Goal: Information Seeking & Learning: Learn about a topic

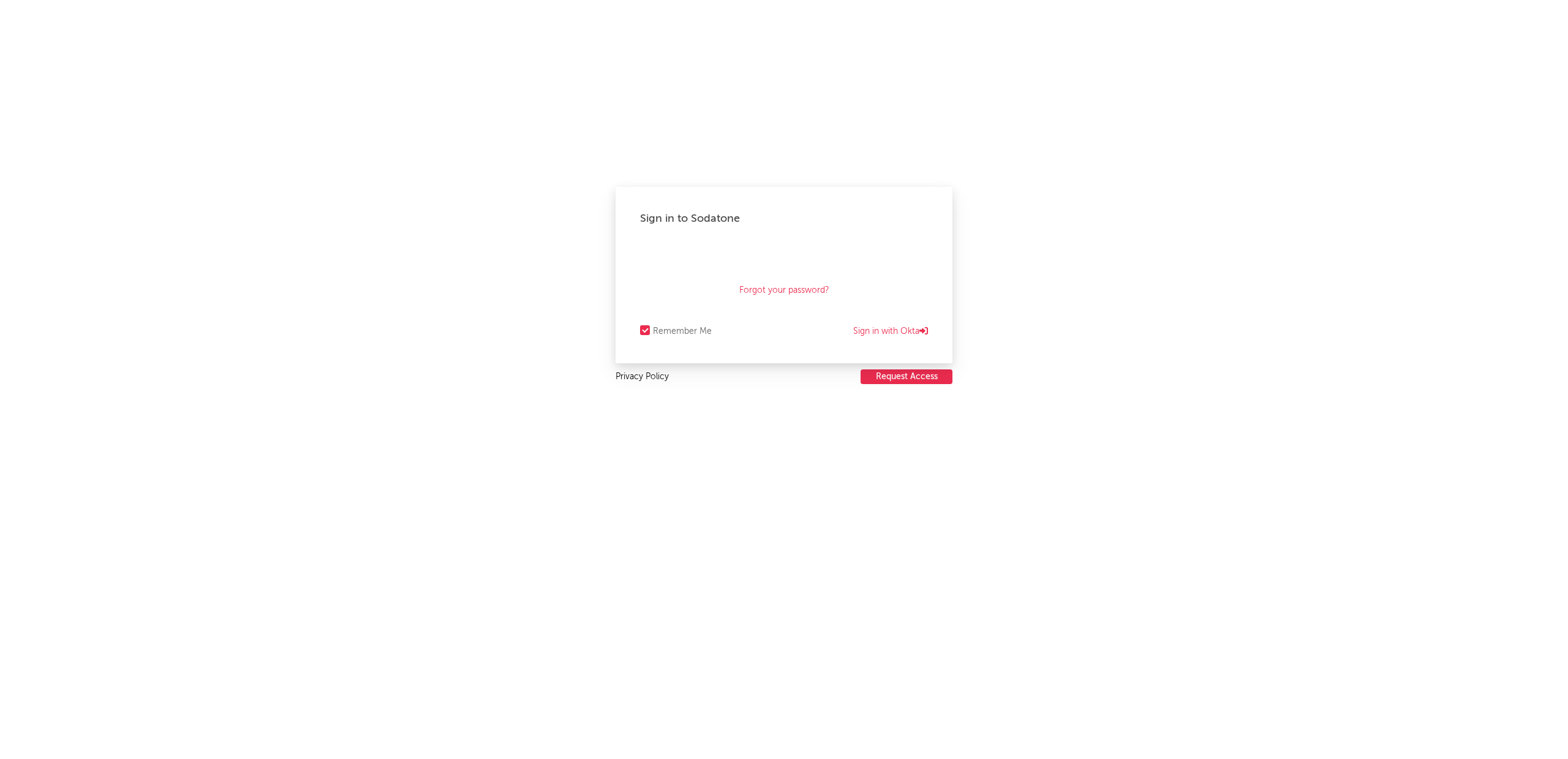
click at [651, 375] on link "Privacy Policy" at bounding box center [642, 376] width 53 height 15
click at [892, 331] on link "Sign in with Okta" at bounding box center [891, 332] width 75 height 15
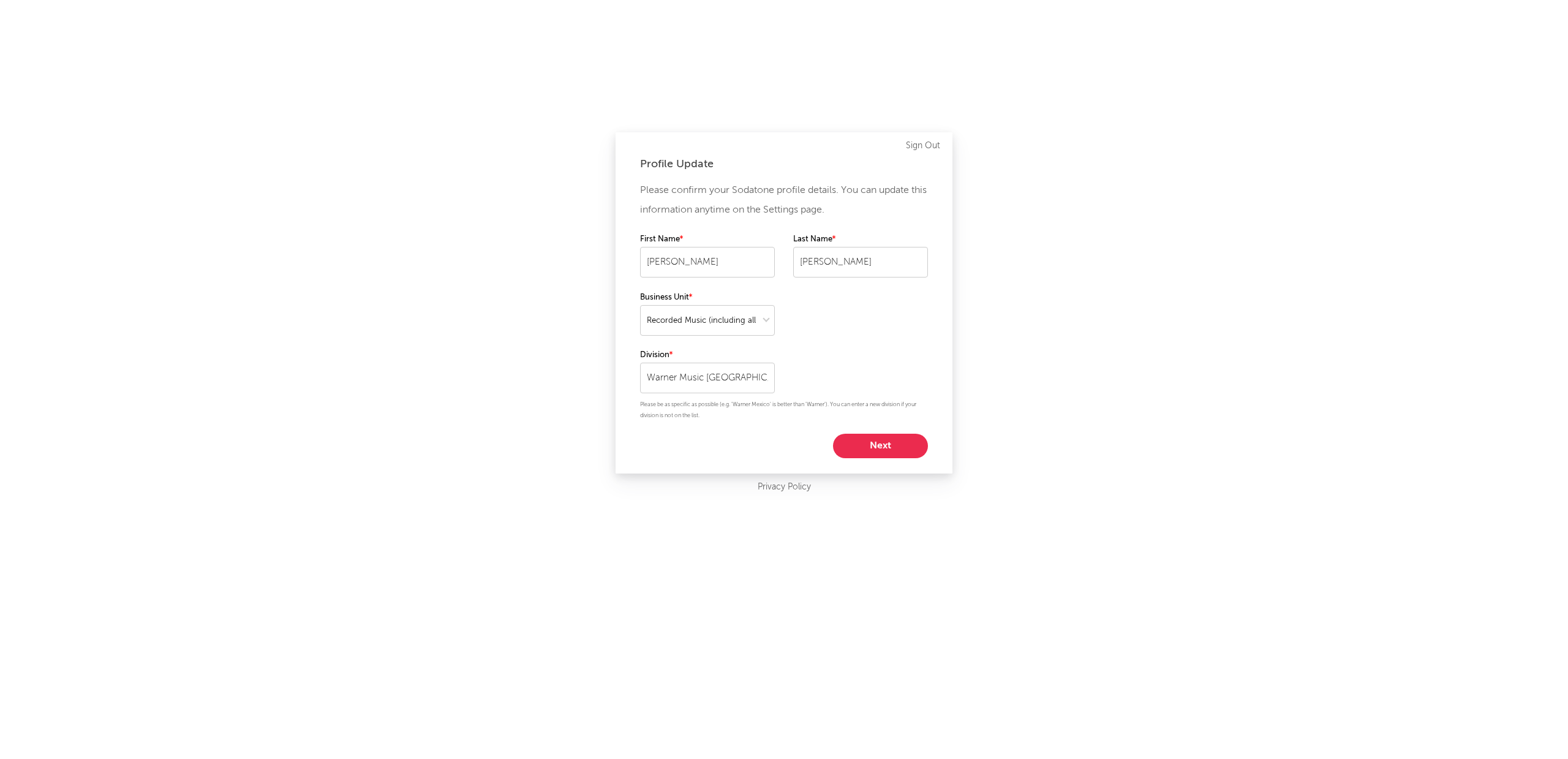
select select "recorded_music"
click at [889, 448] on button "Next" at bounding box center [881, 445] width 95 height 25
select select "other"
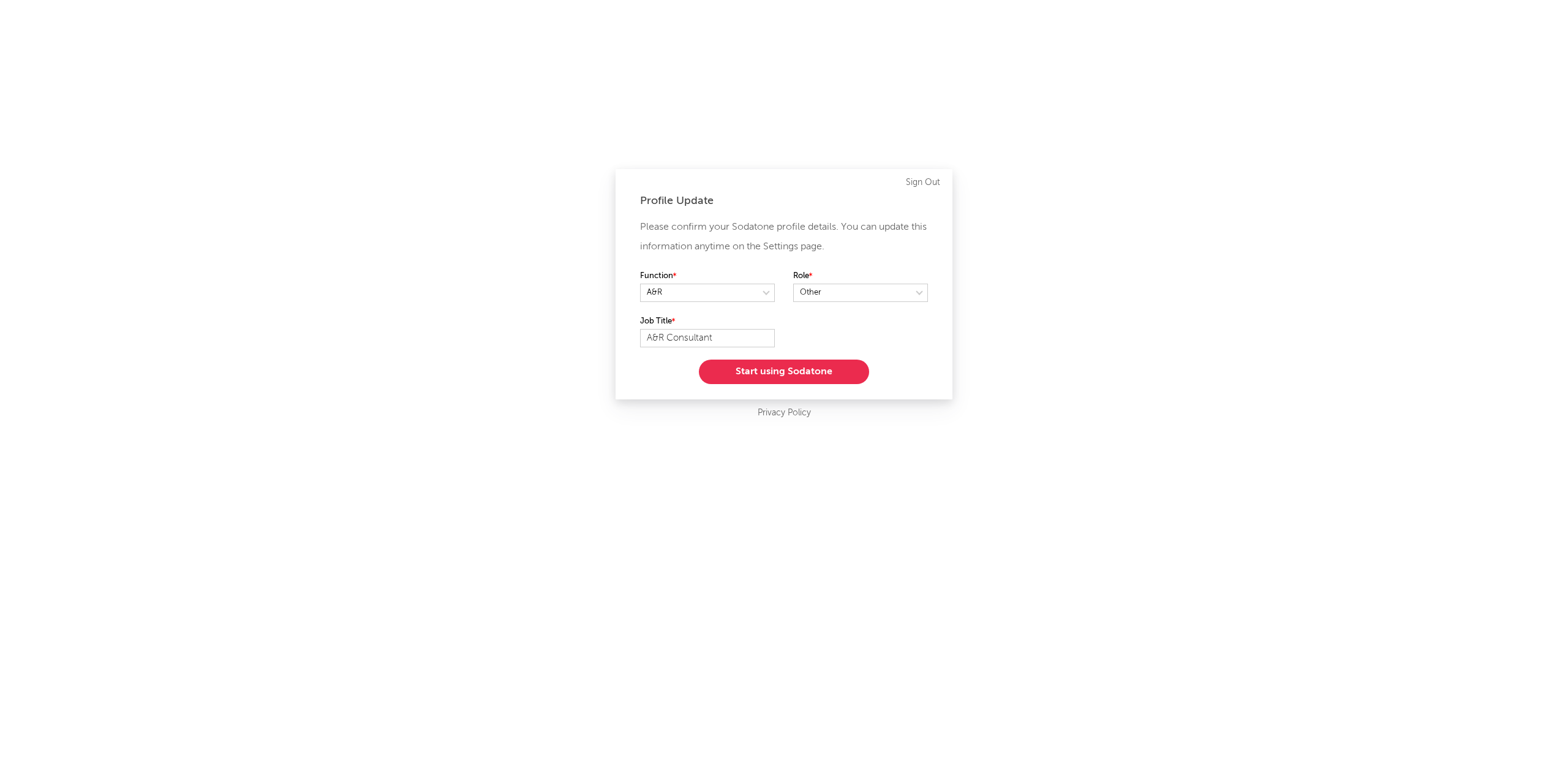
click at [806, 372] on button "Start using Sodatone" at bounding box center [784, 372] width 171 height 25
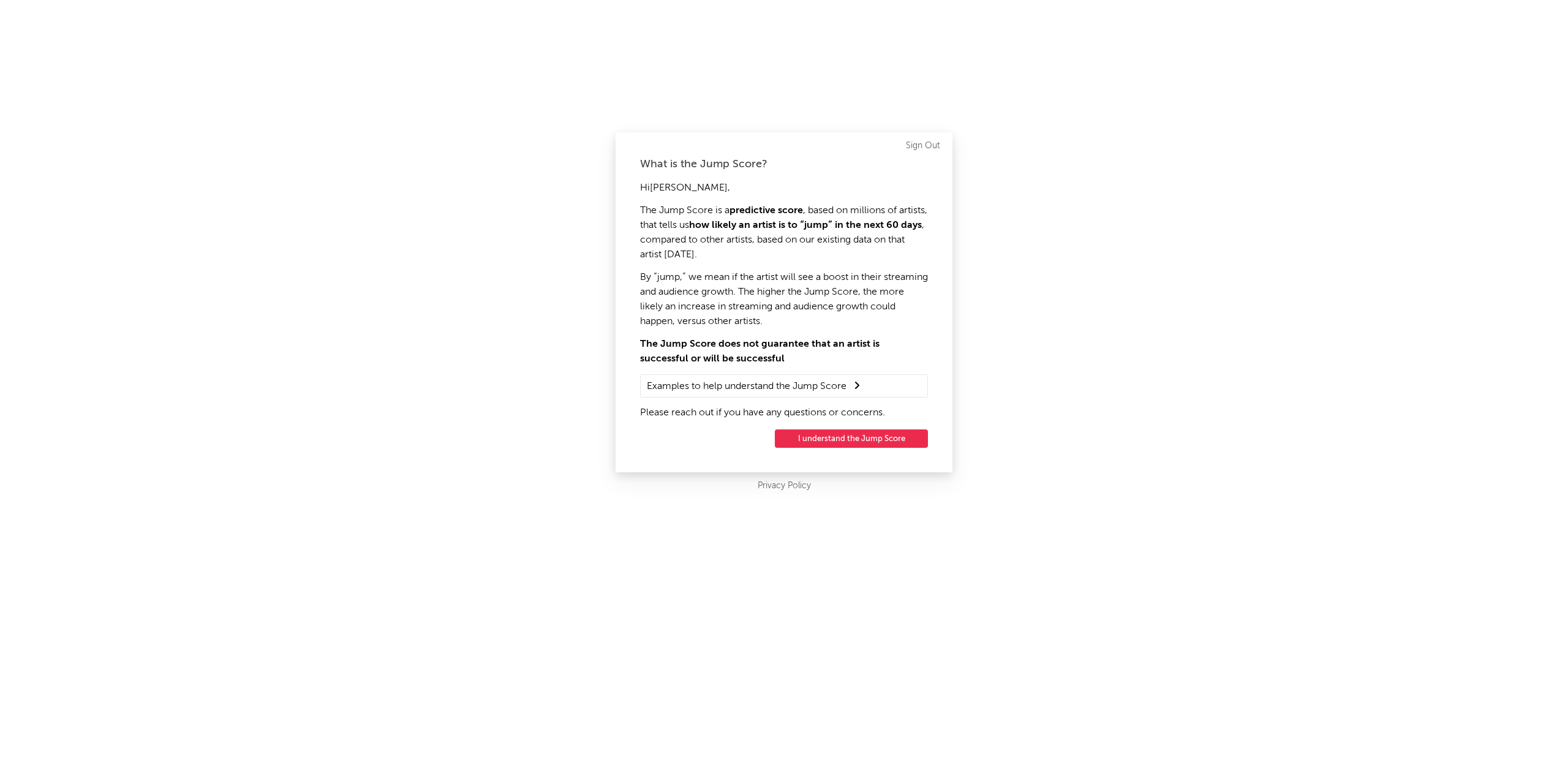
click at [843, 441] on button "I understand the Jump Score" at bounding box center [851, 438] width 153 height 18
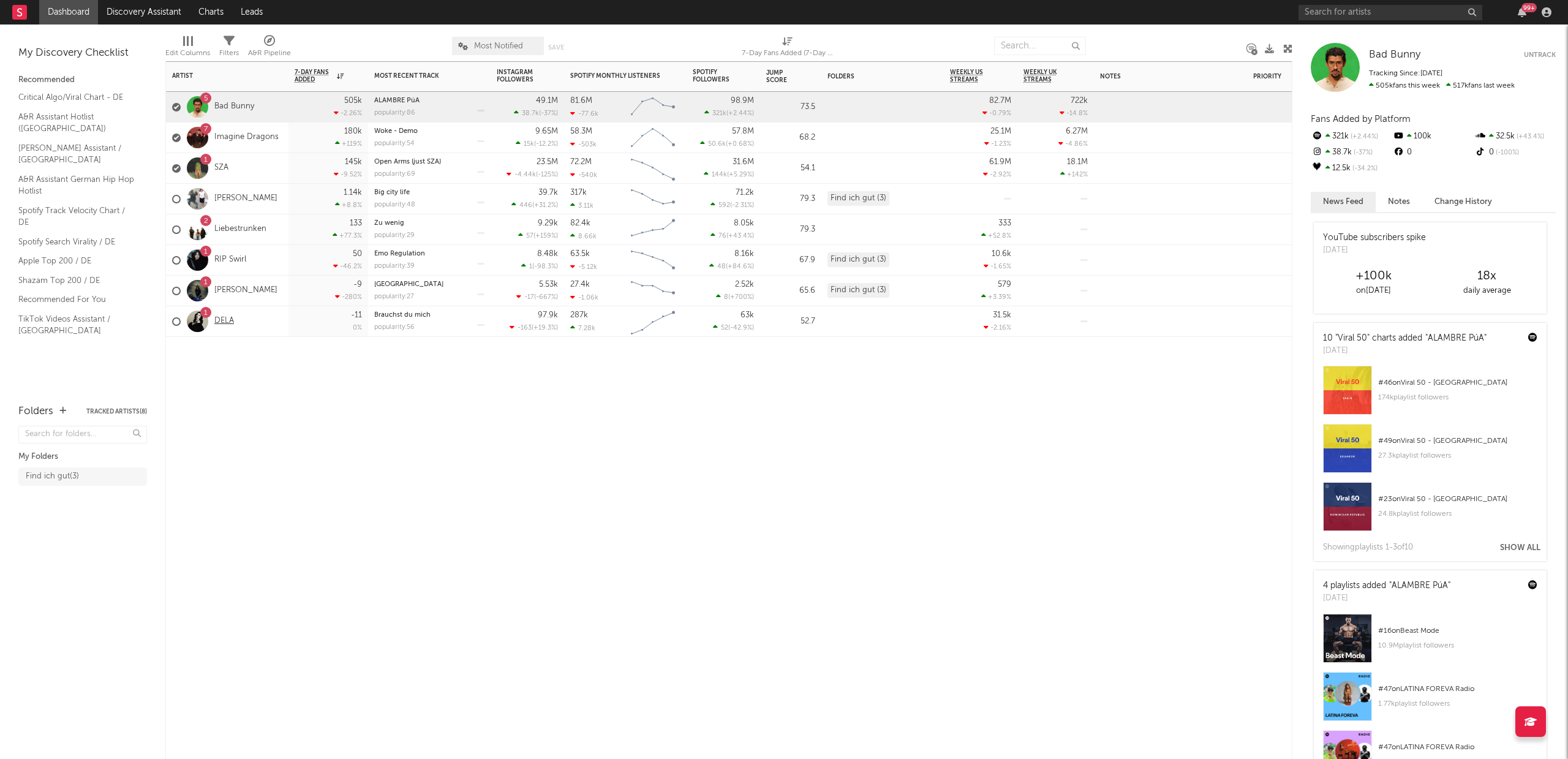
click at [224, 323] on link "DELA" at bounding box center [224, 322] width 19 height 11
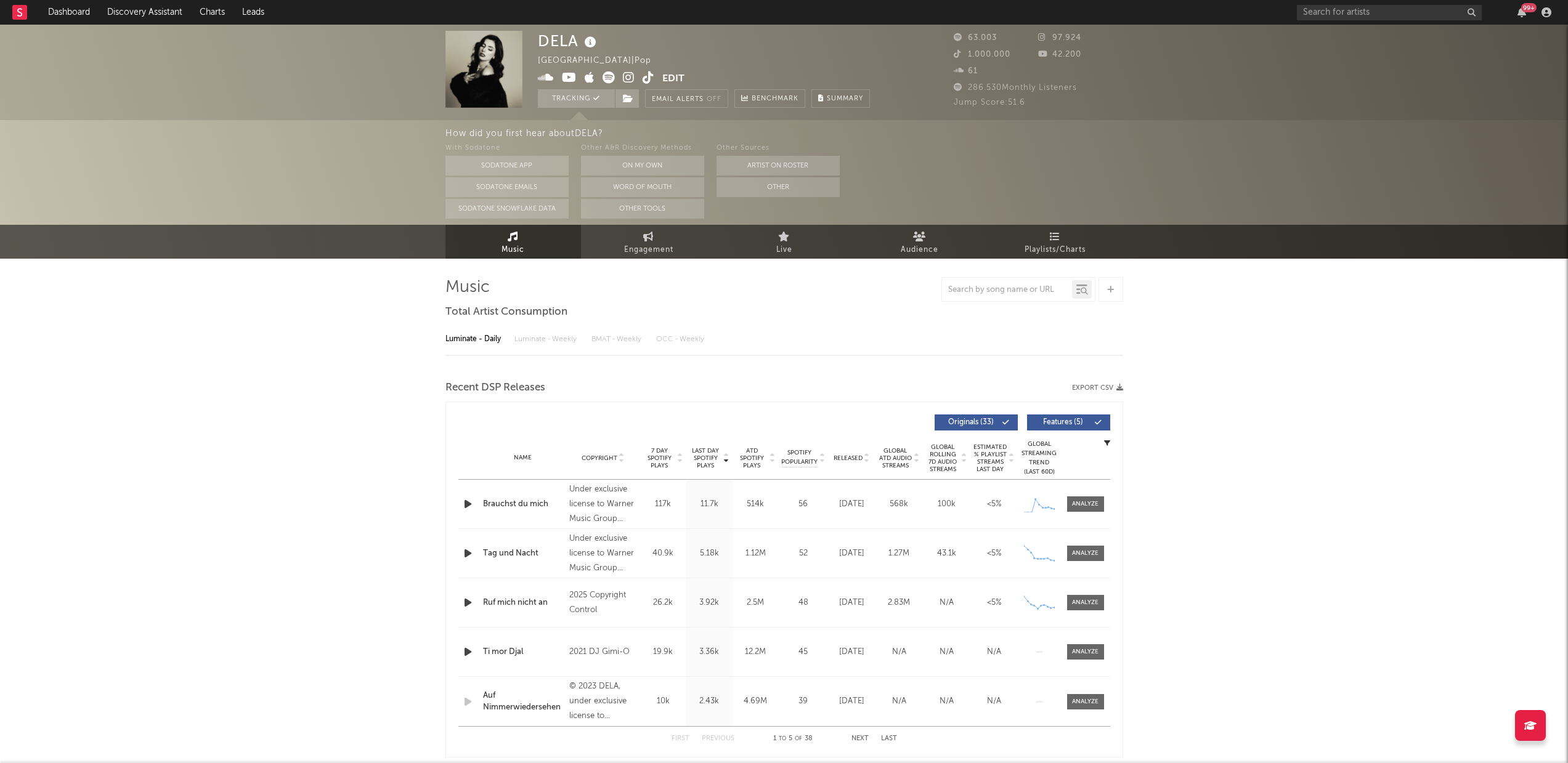
select select "6m"
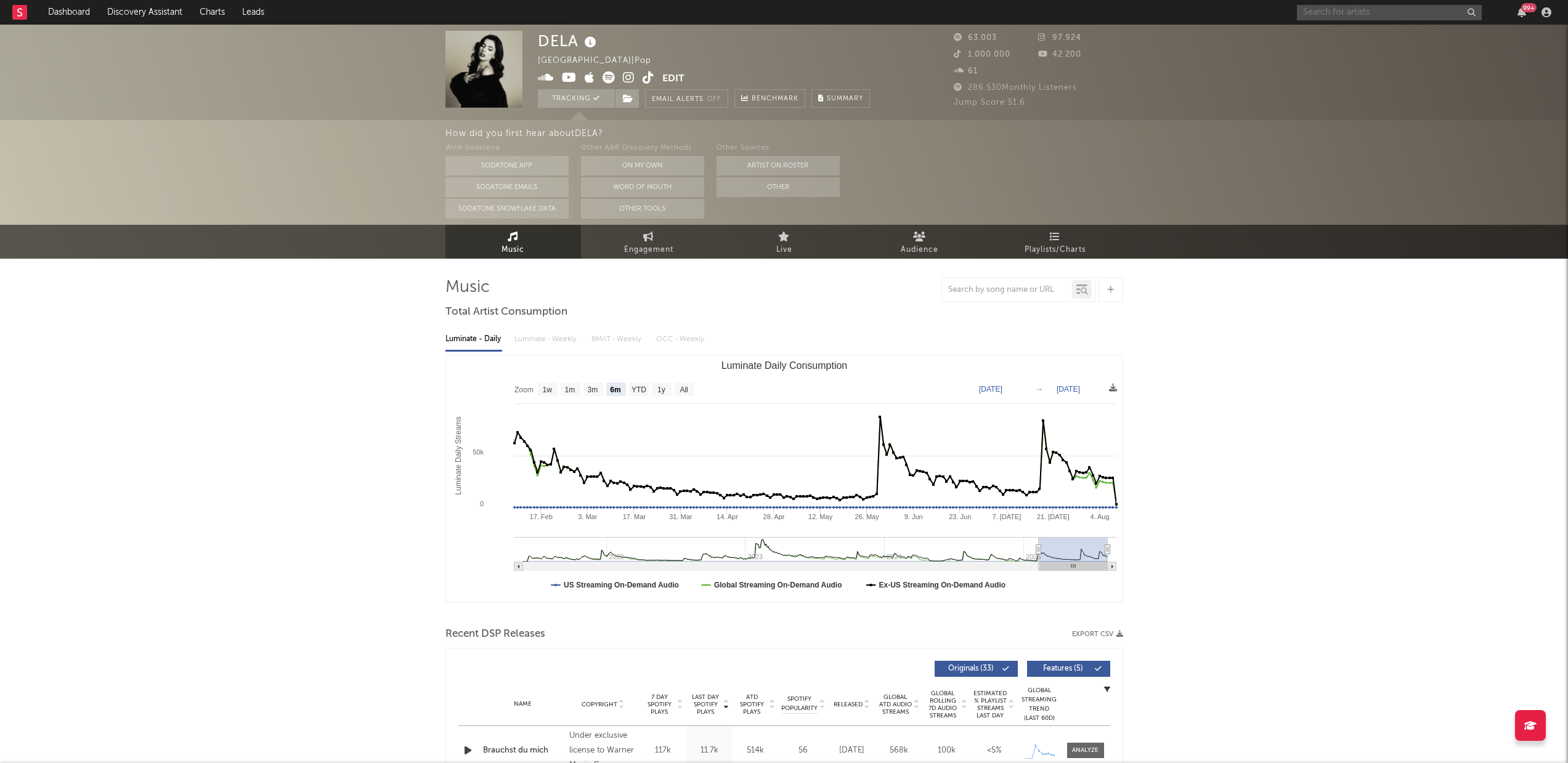
click at [1380, 14] on input "text" at bounding box center [1389, 12] width 185 height 15
click at [1403, 15] on input "text" at bounding box center [1389, 12] width 185 height 15
click at [164, 5] on link "Discovery Assistant" at bounding box center [145, 12] width 92 height 25
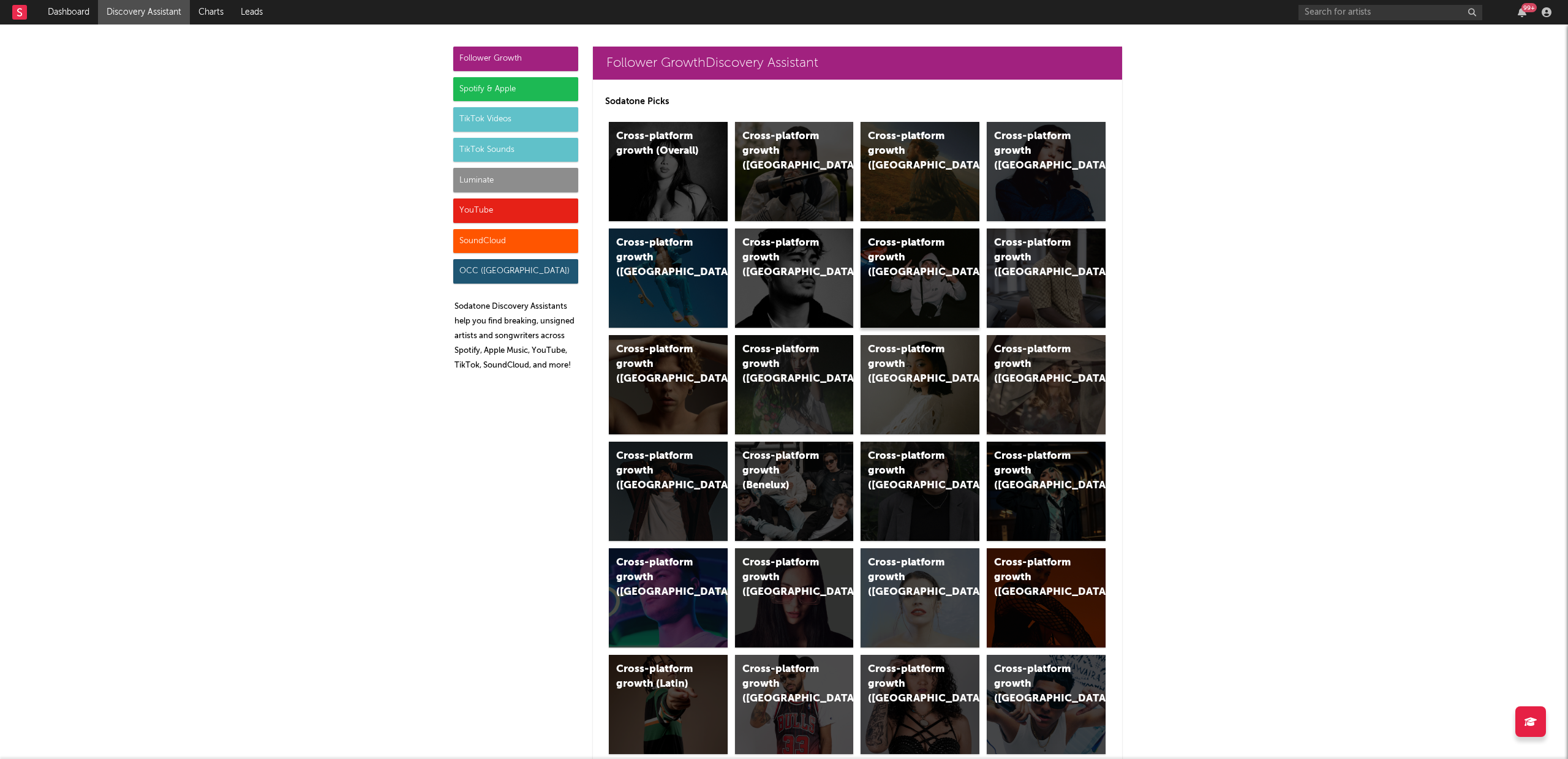
click at [935, 274] on div "Cross-platform growth (Central Europe/GSA)" at bounding box center [909, 258] width 84 height 44
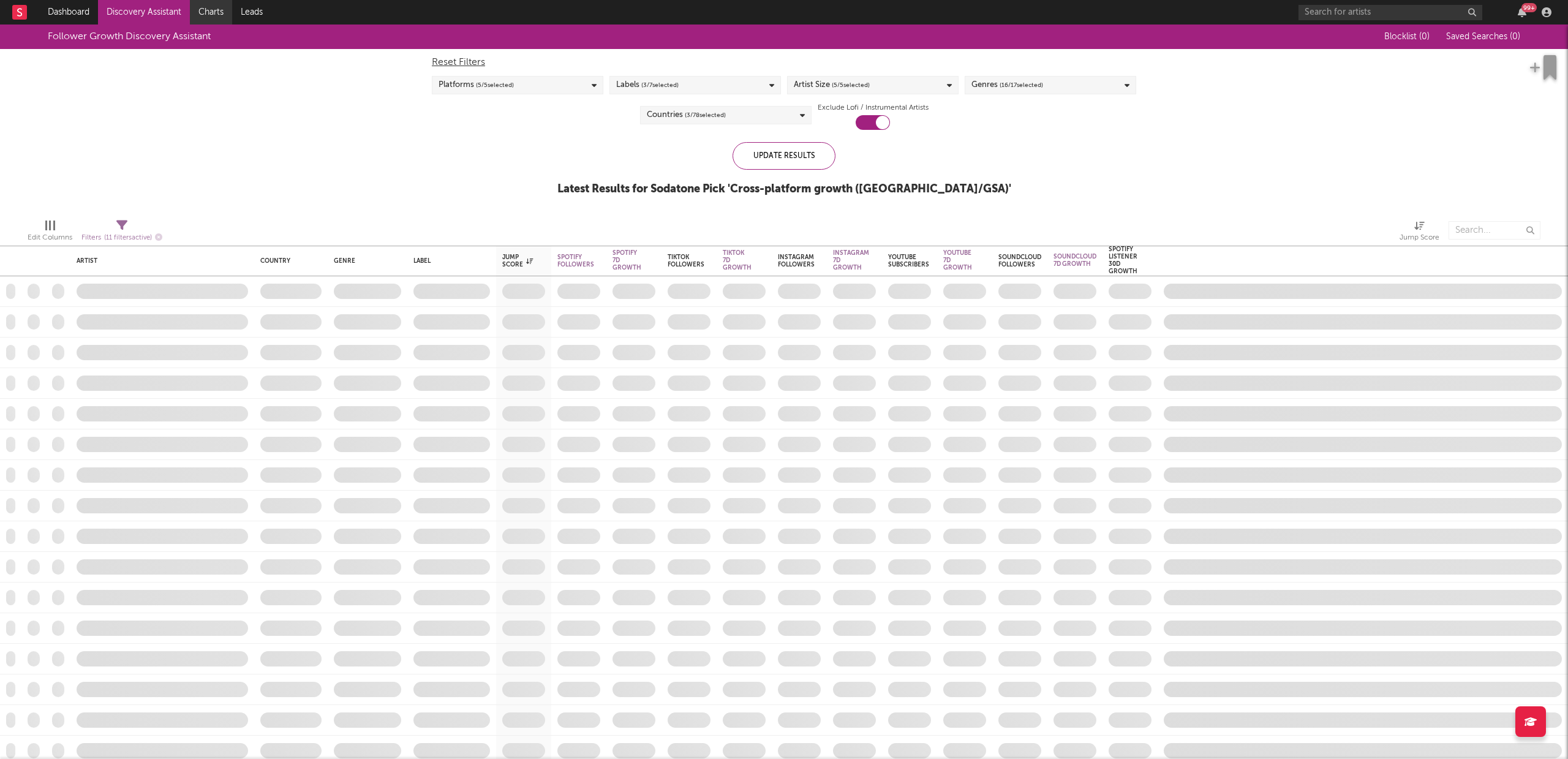
checkbox input "true"
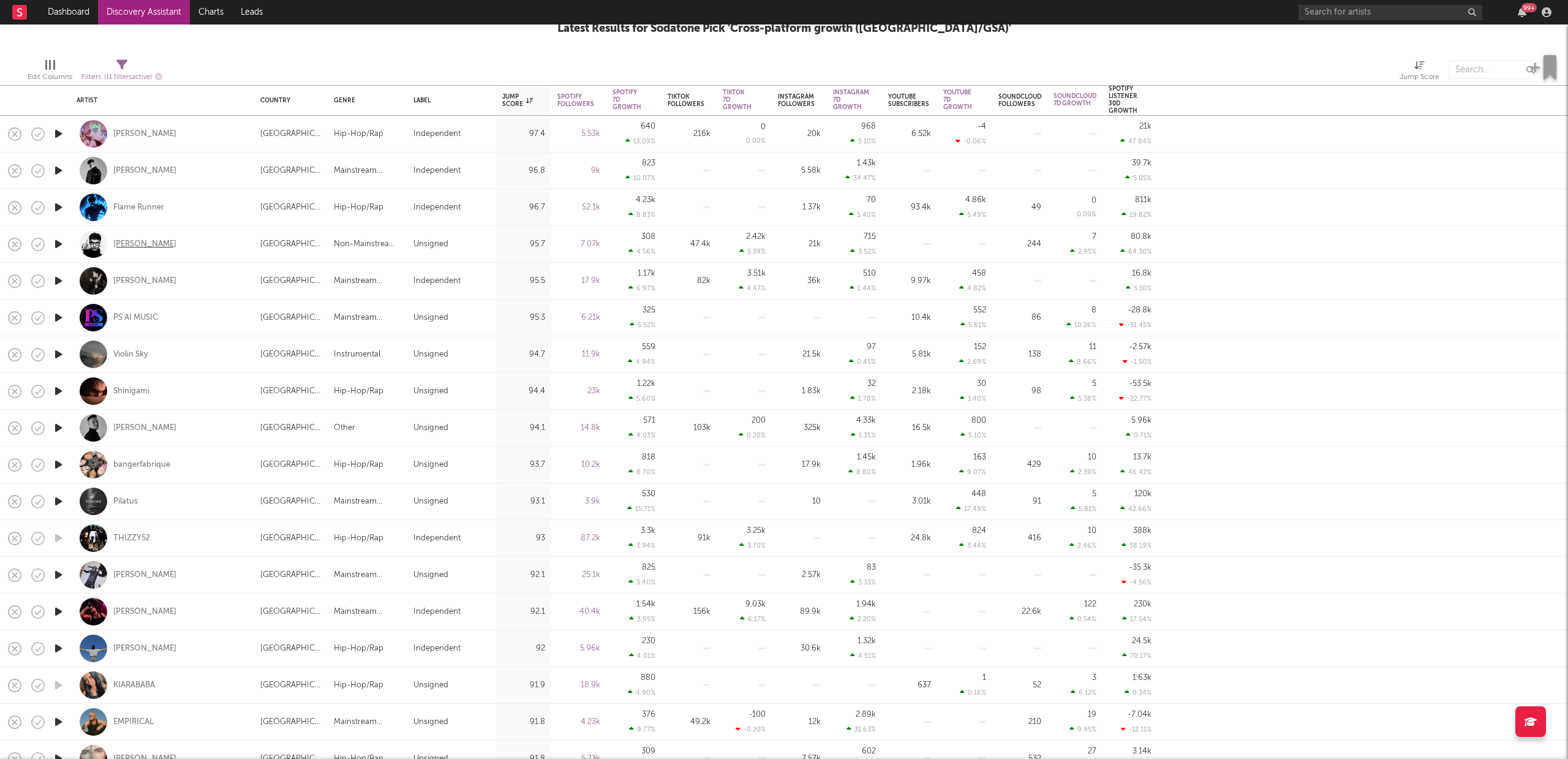
click at [128, 245] on div "Baran Kok" at bounding box center [144, 244] width 63 height 11
click at [57, 278] on icon "button" at bounding box center [58, 280] width 13 height 15
click at [143, 283] on div "Karina Rose" at bounding box center [144, 281] width 63 height 11
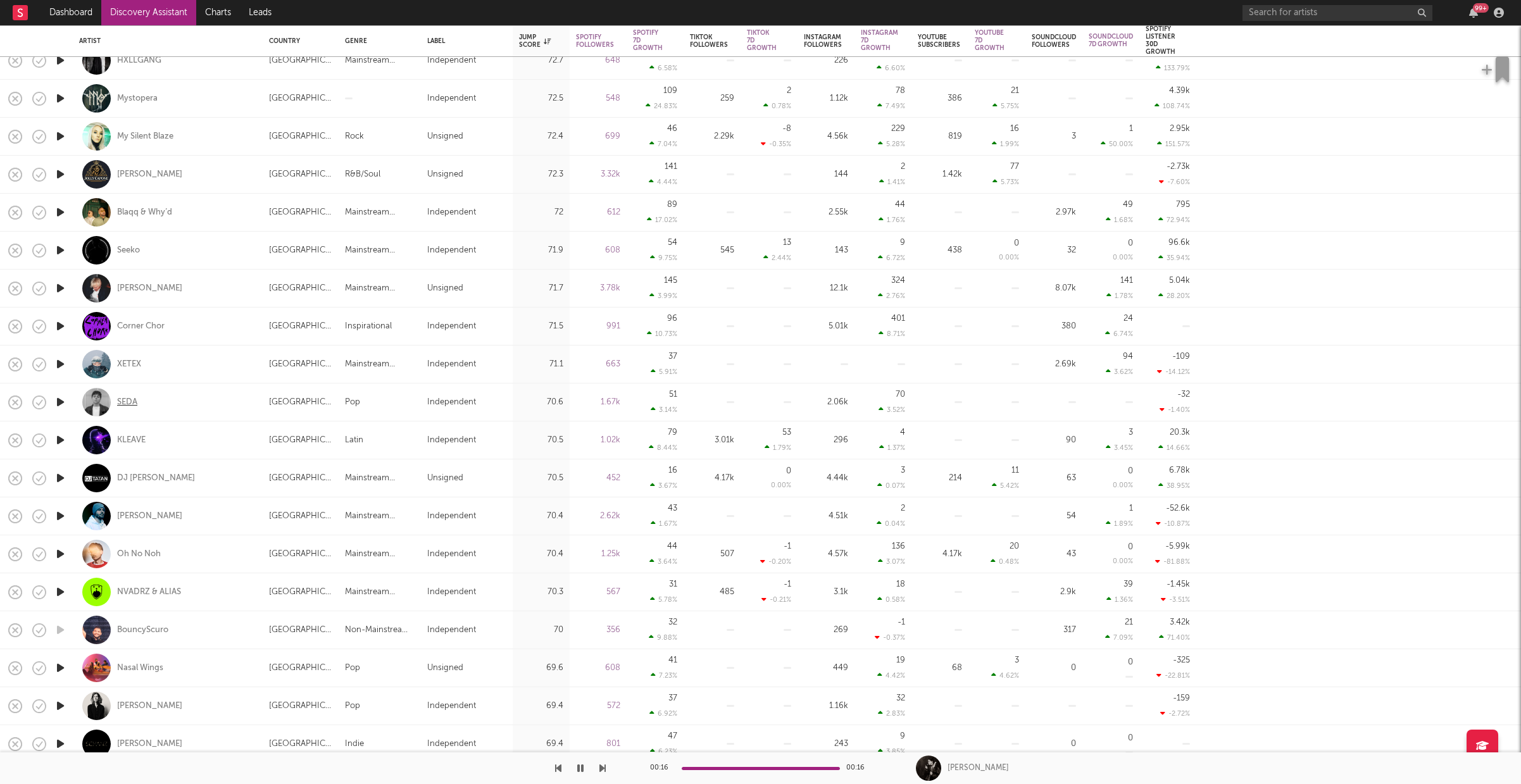
click at [129, 401] on div "SEDA" at bounding box center [126, 401] width 20 height 11
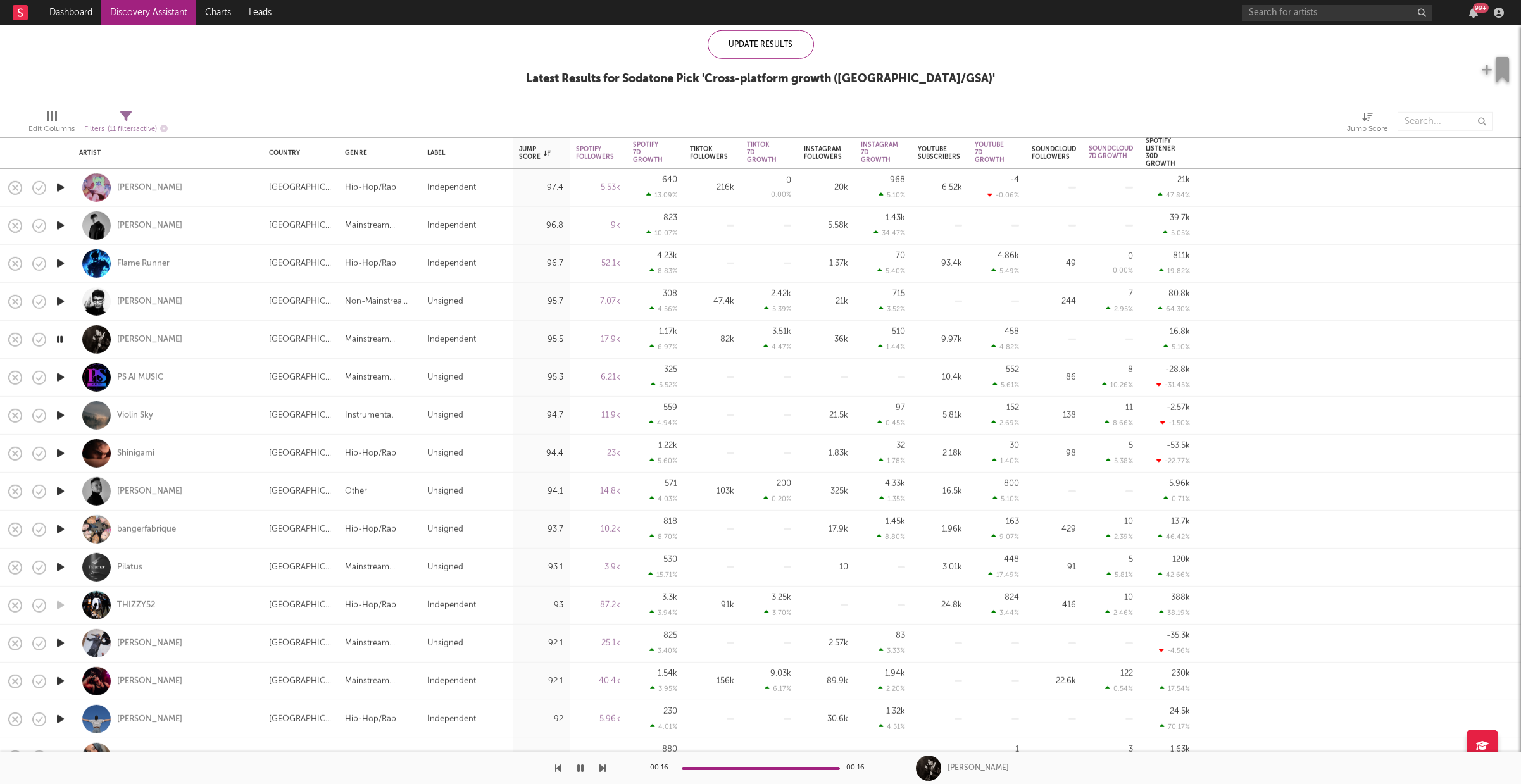
click at [59, 452] on icon "button" at bounding box center [60, 453] width 13 height 16
click at [63, 492] on icon "button" at bounding box center [60, 491] width 13 height 16
click at [62, 526] on icon "button" at bounding box center [60, 529] width 13 height 16
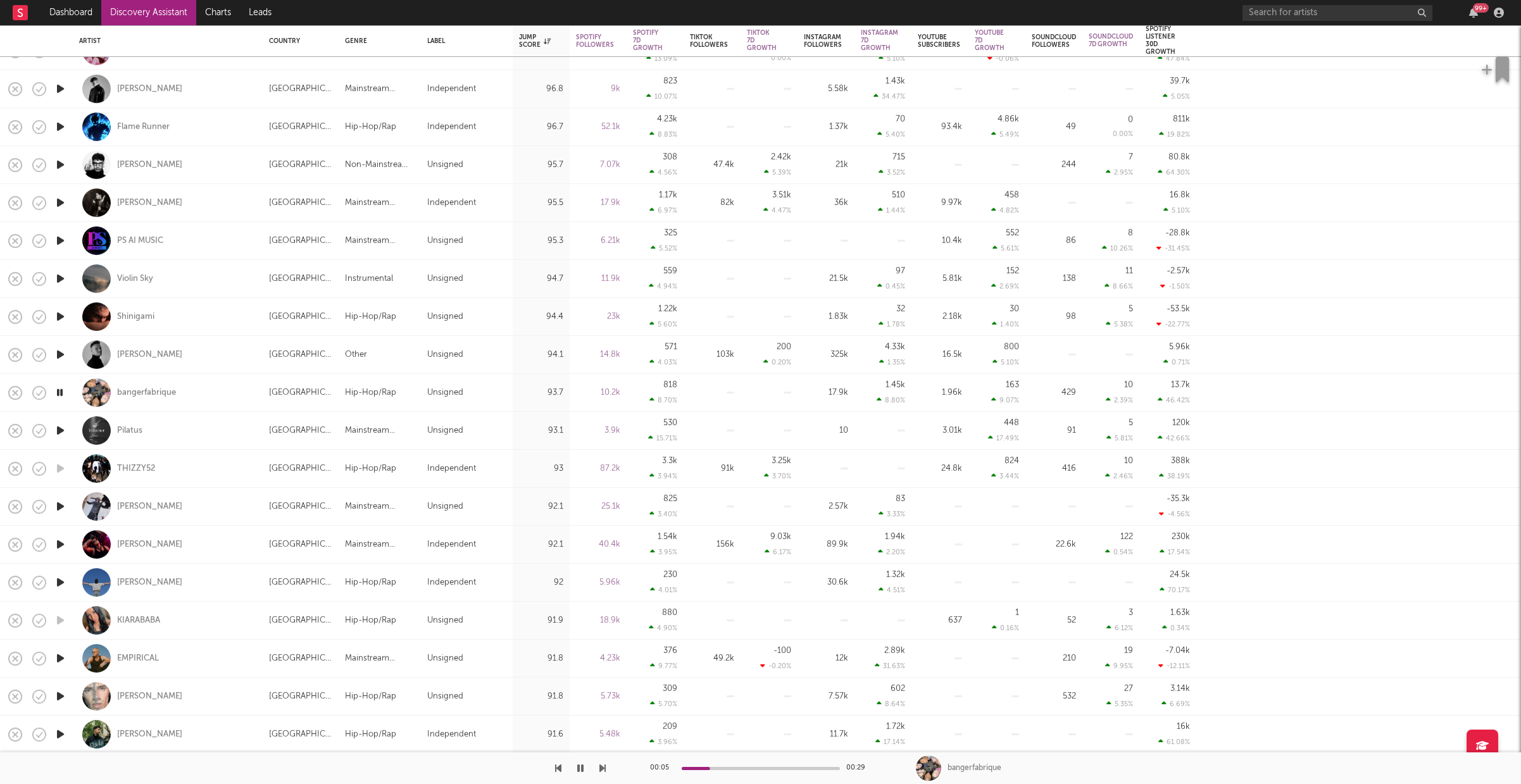
click at [57, 659] on icon "button" at bounding box center [60, 658] width 13 height 16
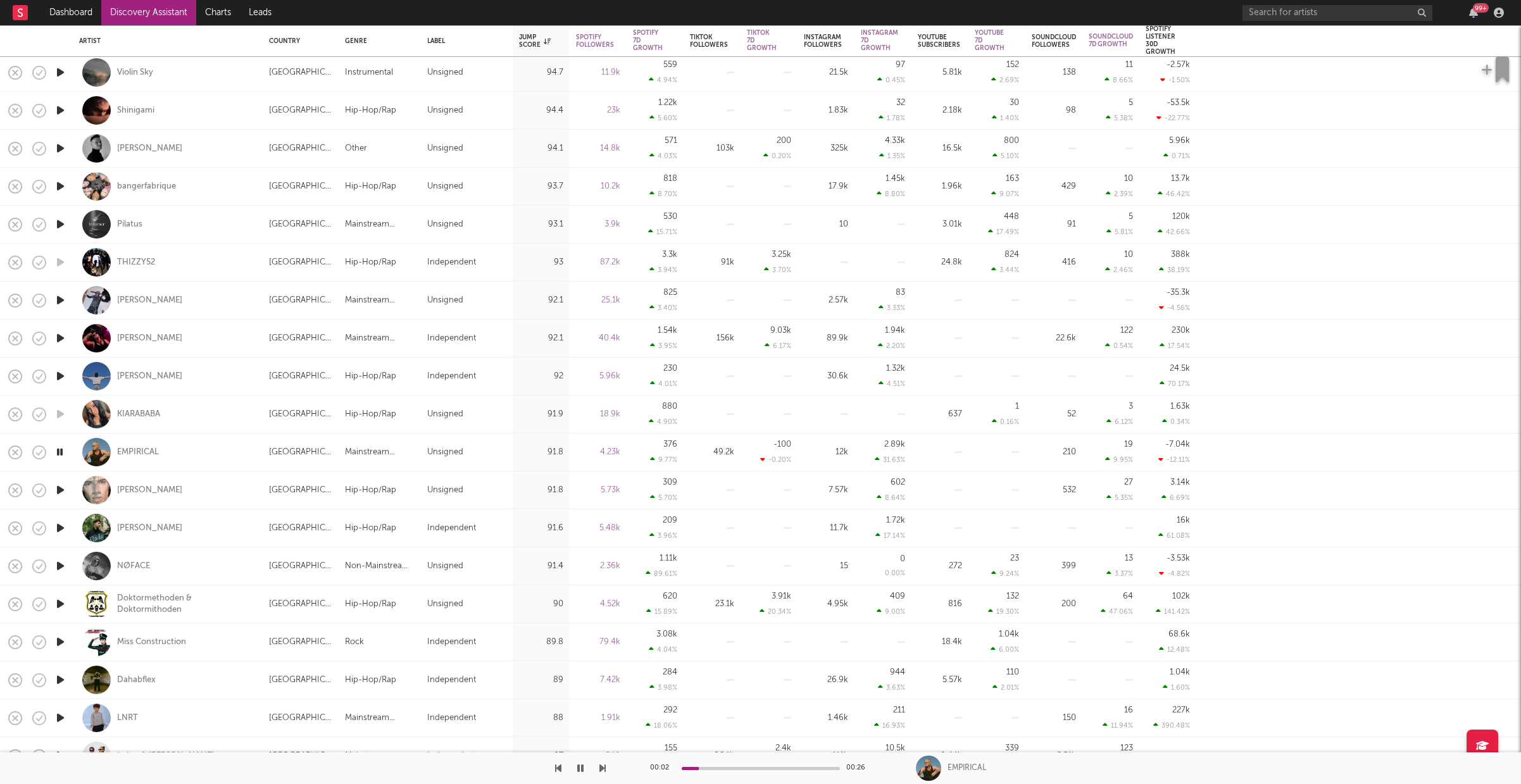
click at [59, 530] on icon "button" at bounding box center [60, 528] width 13 height 16
click at [1433, 1] on div "99 +" at bounding box center [1375, 12] width 266 height 26
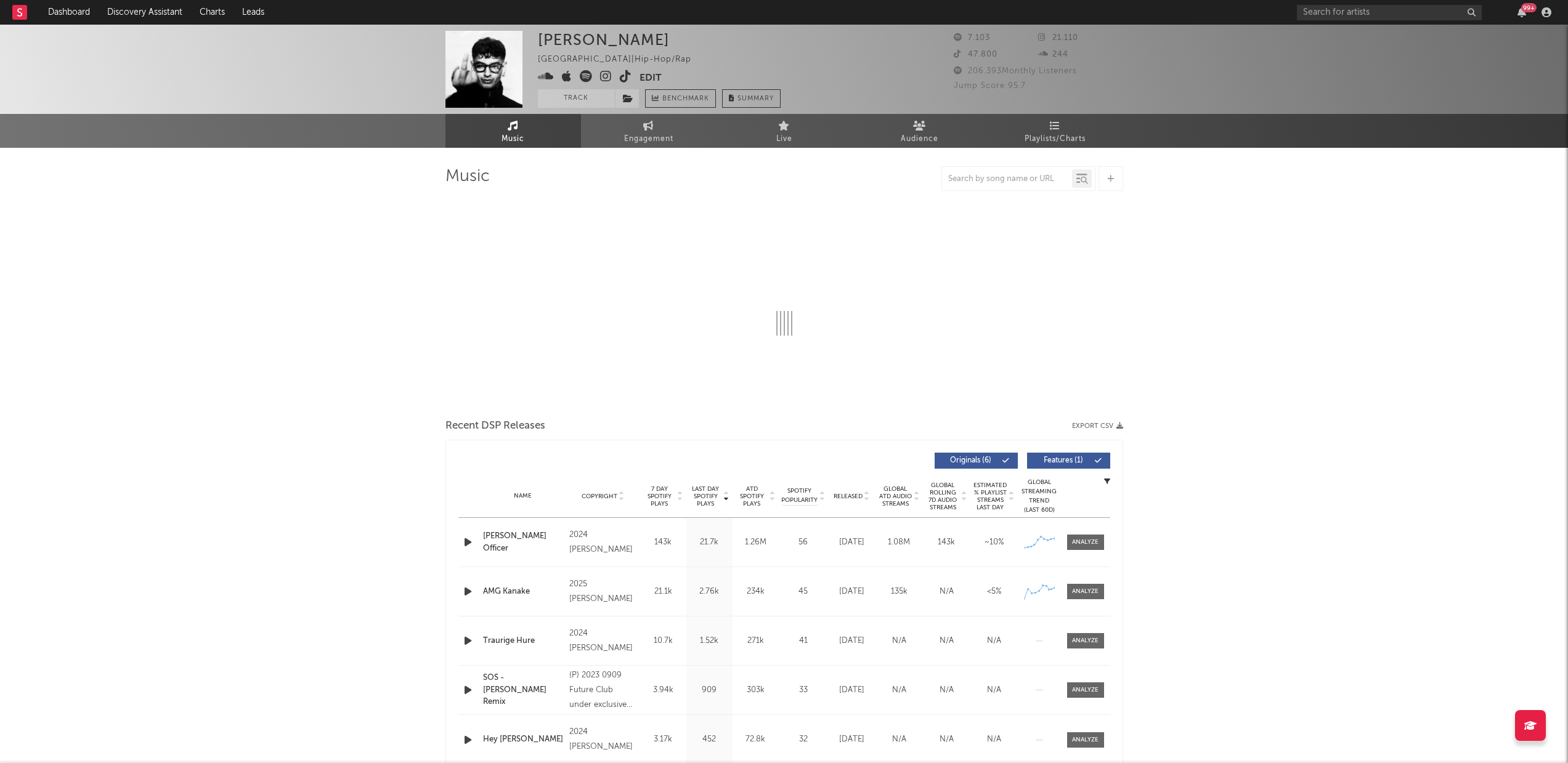
click at [465, 543] on icon "button" at bounding box center [468, 542] width 13 height 15
click at [467, 545] on icon "button" at bounding box center [467, 542] width 11 height 15
click at [625, 79] on icon at bounding box center [625, 76] width 11 height 12
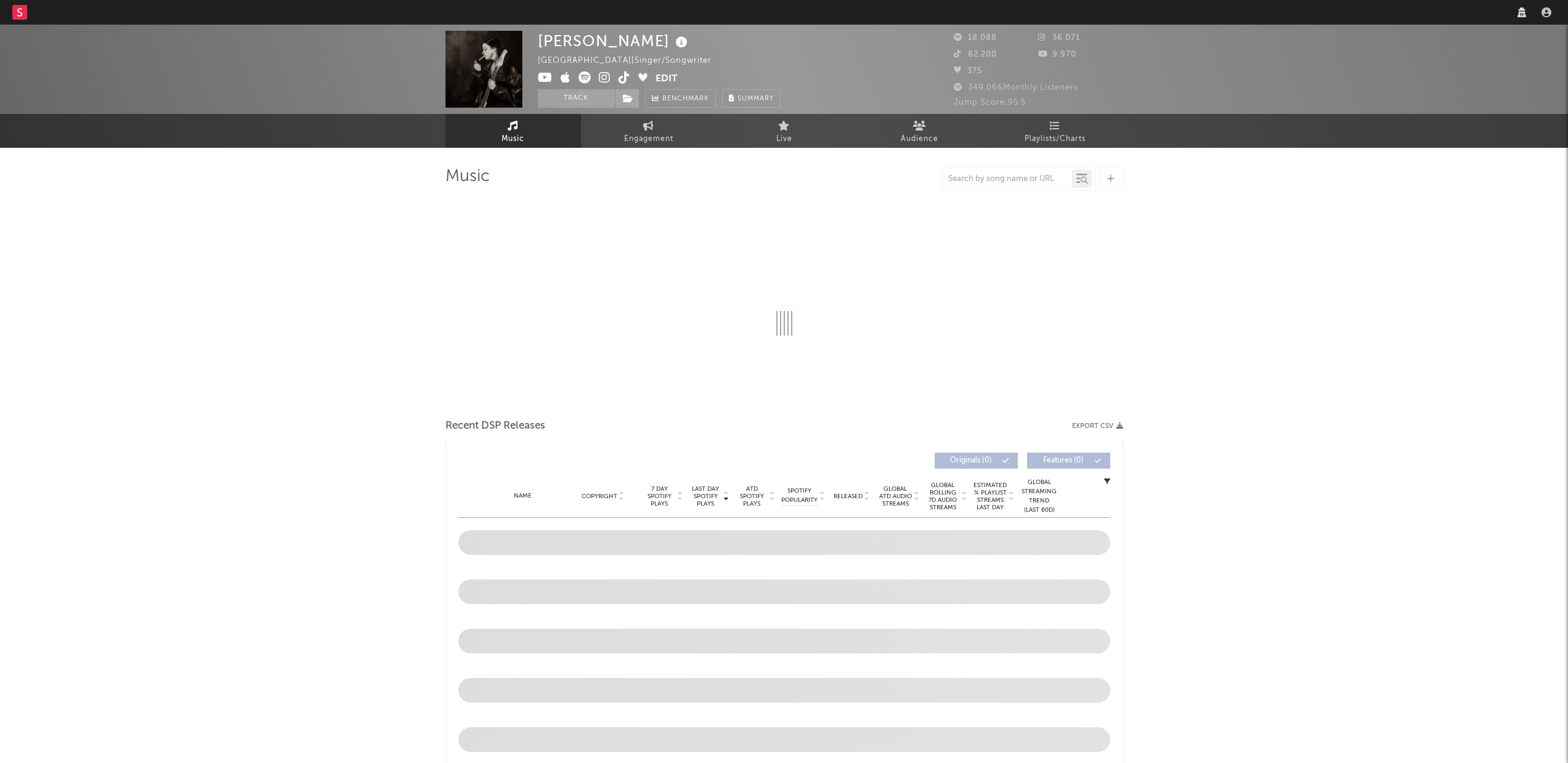
select select "6m"
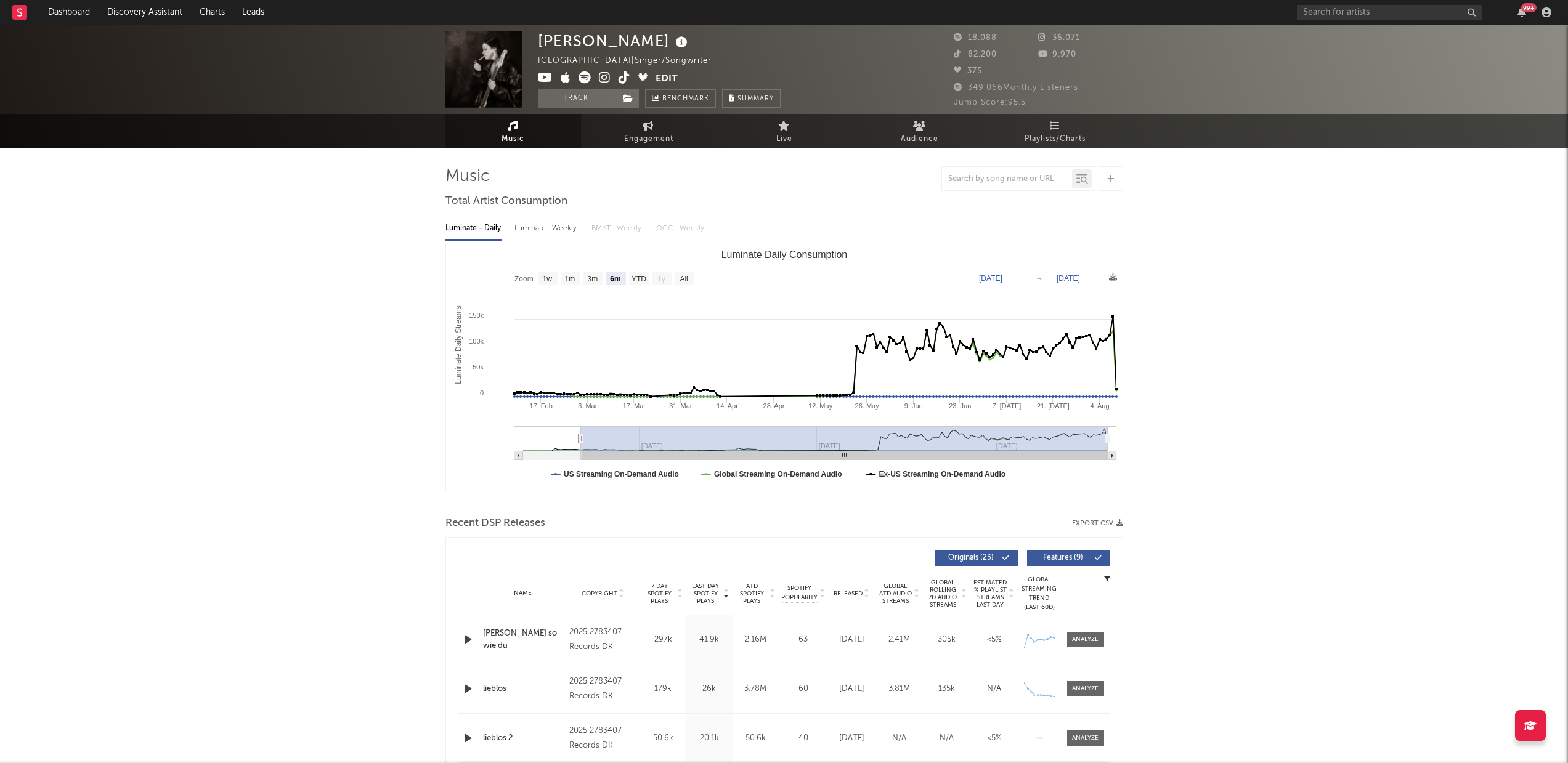
click at [602, 79] on icon at bounding box center [604, 77] width 11 height 12
click at [626, 77] on icon at bounding box center [624, 77] width 11 height 12
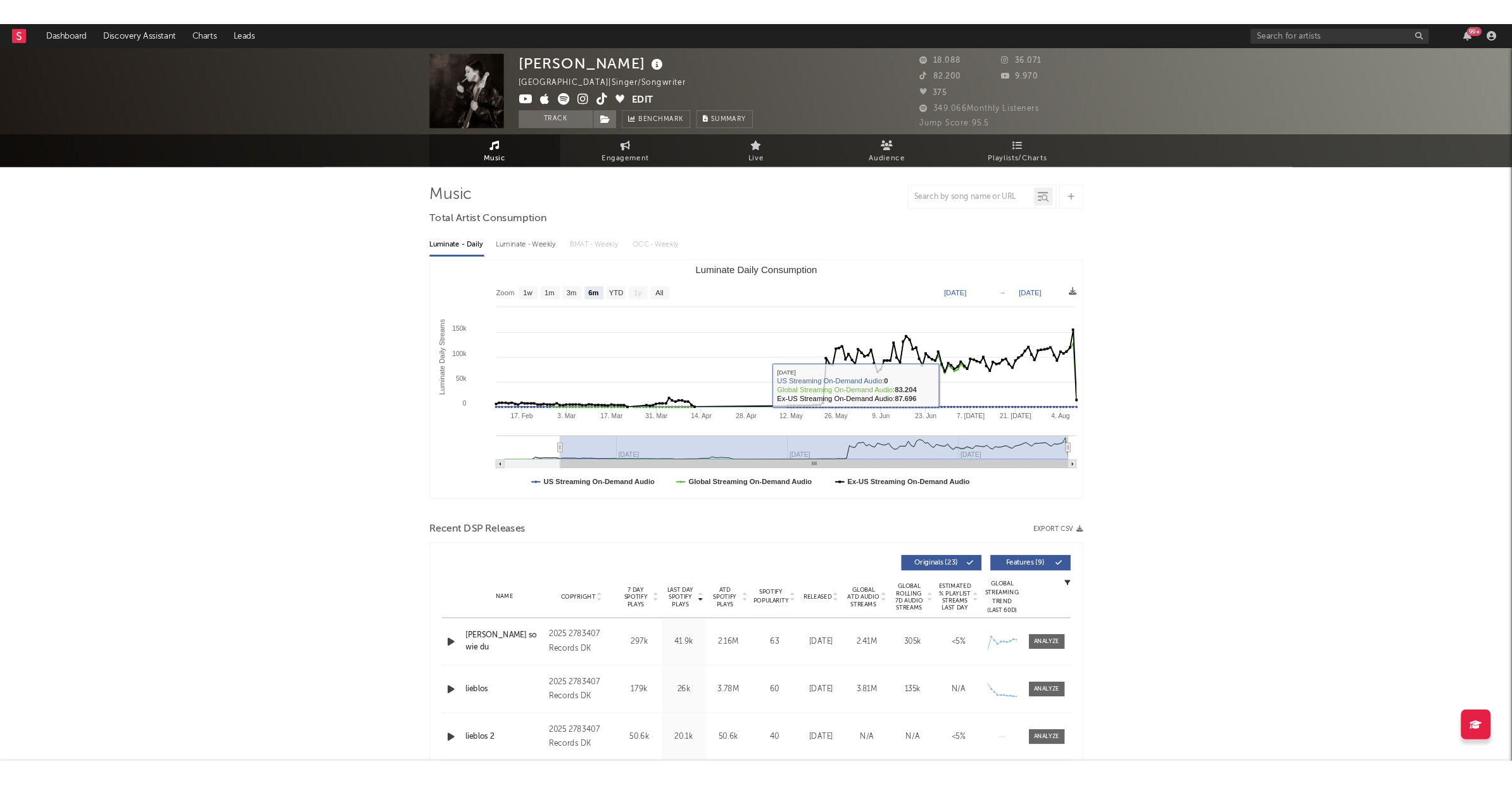
scroll to position [222, 0]
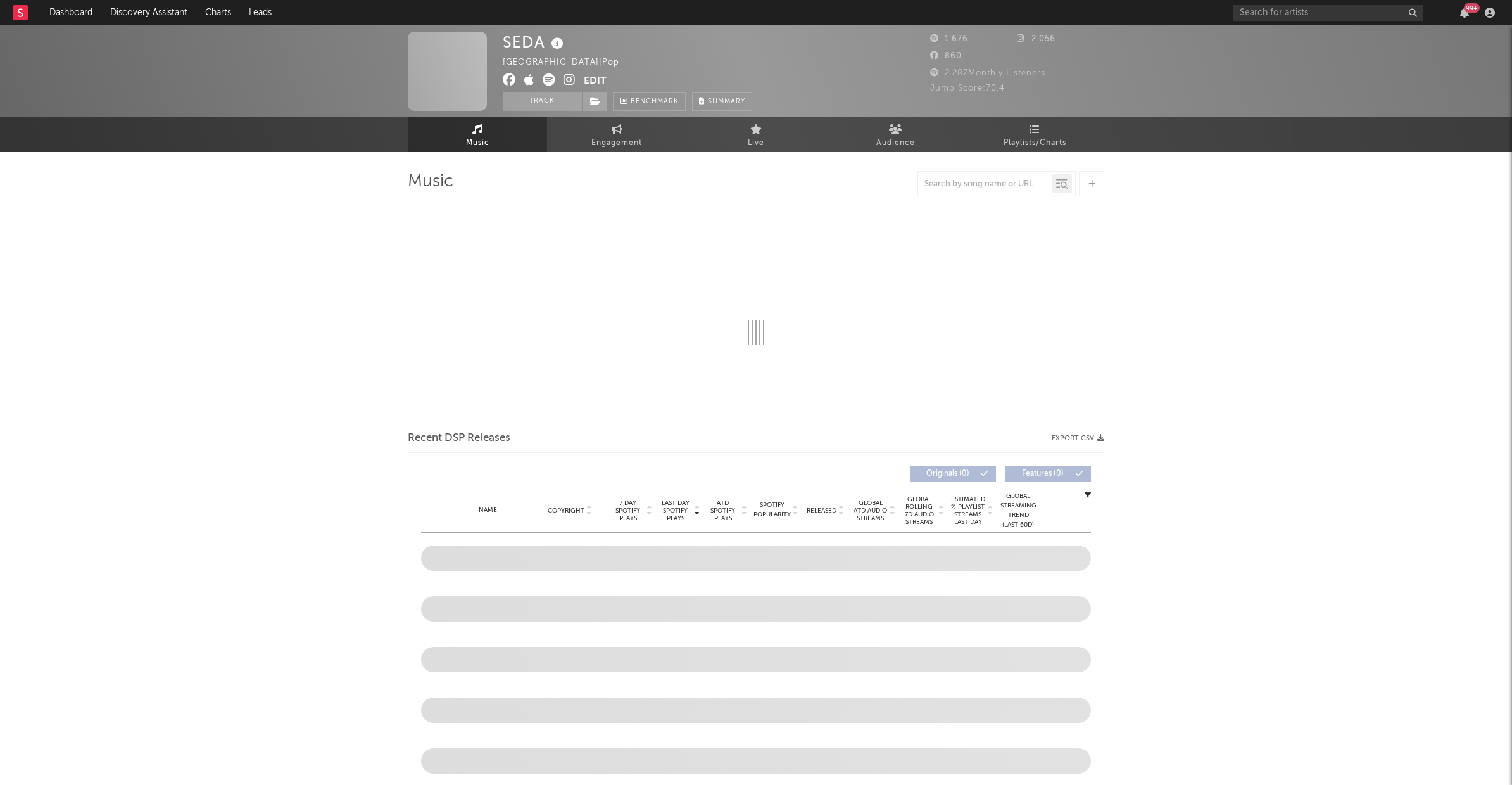
select select "6m"
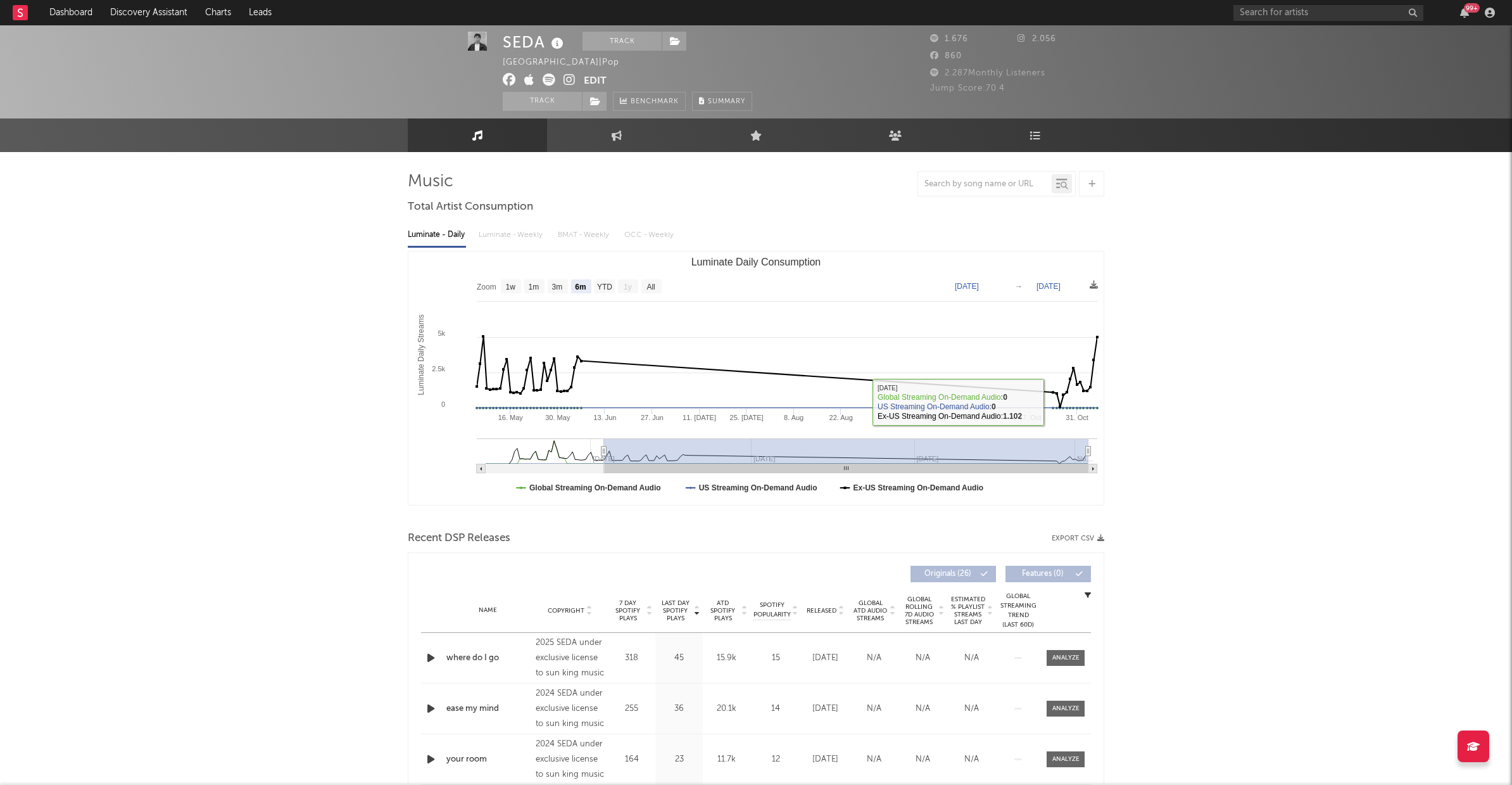
scroll to position [103, 0]
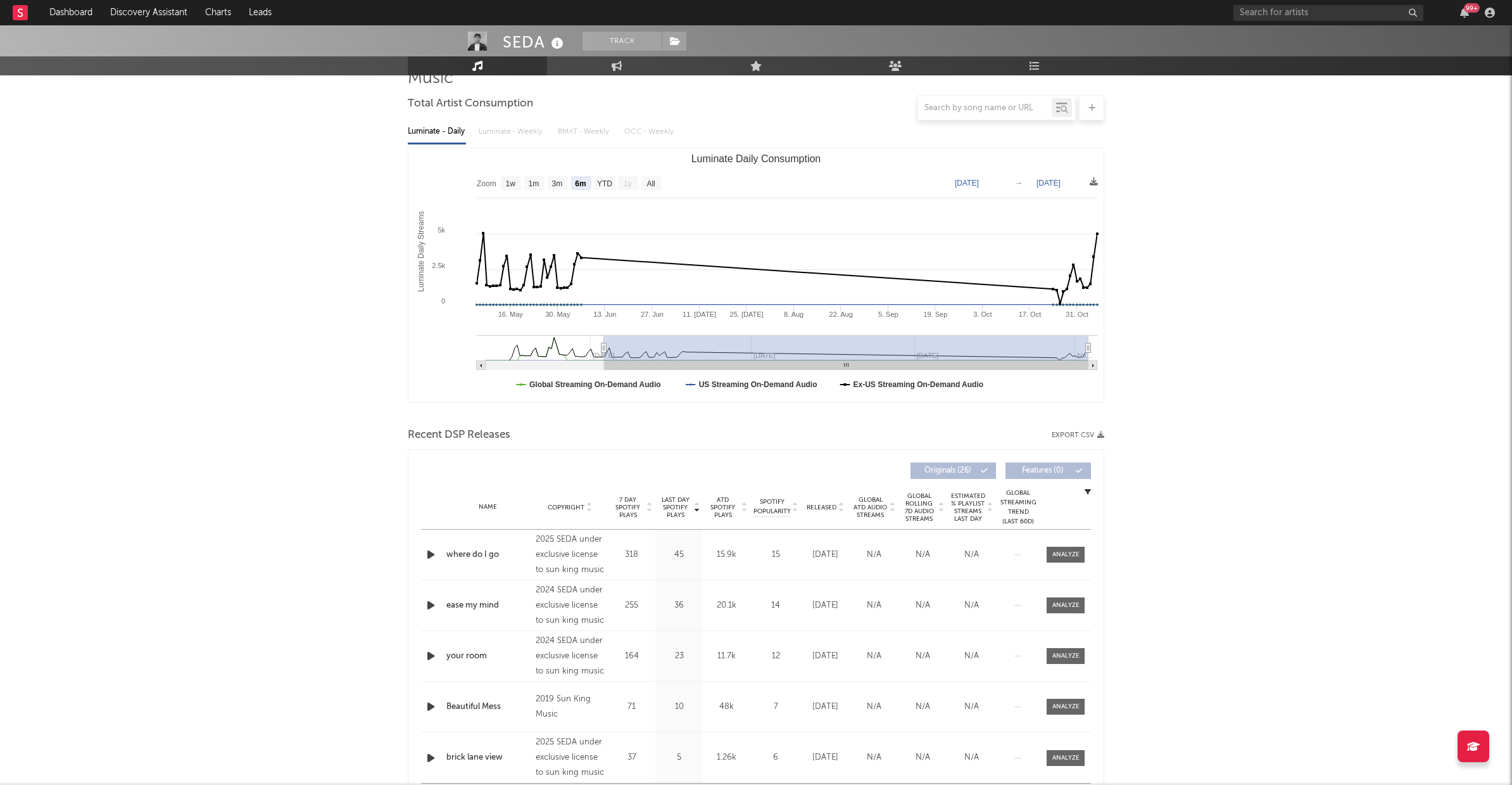
click at [429, 556] on icon "button" at bounding box center [431, 554] width 13 height 16
